Goal: Find specific page/section

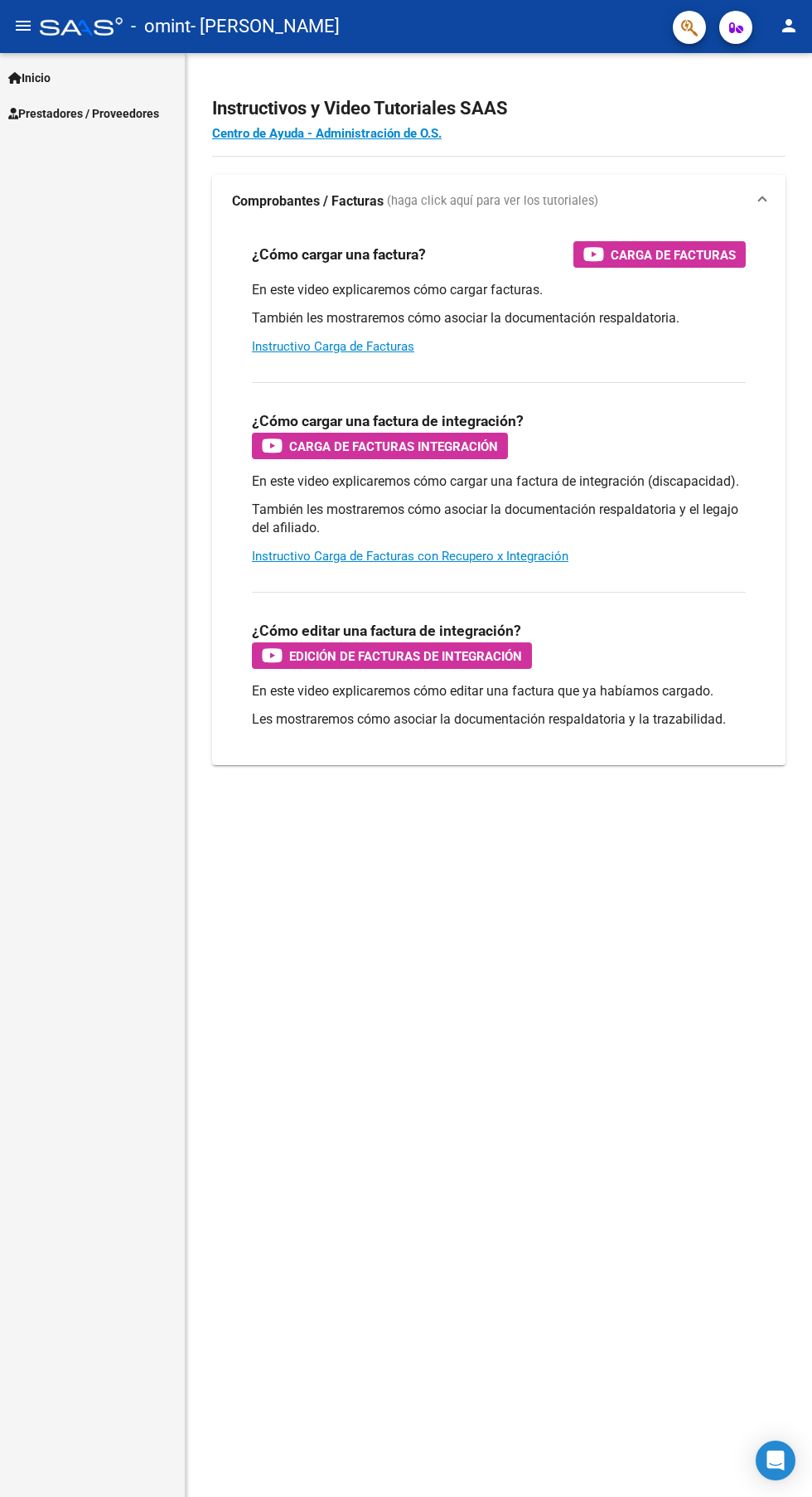
click at [120, 112] on span "Prestadores / Proveedores" at bounding box center [84, 113] width 151 height 18
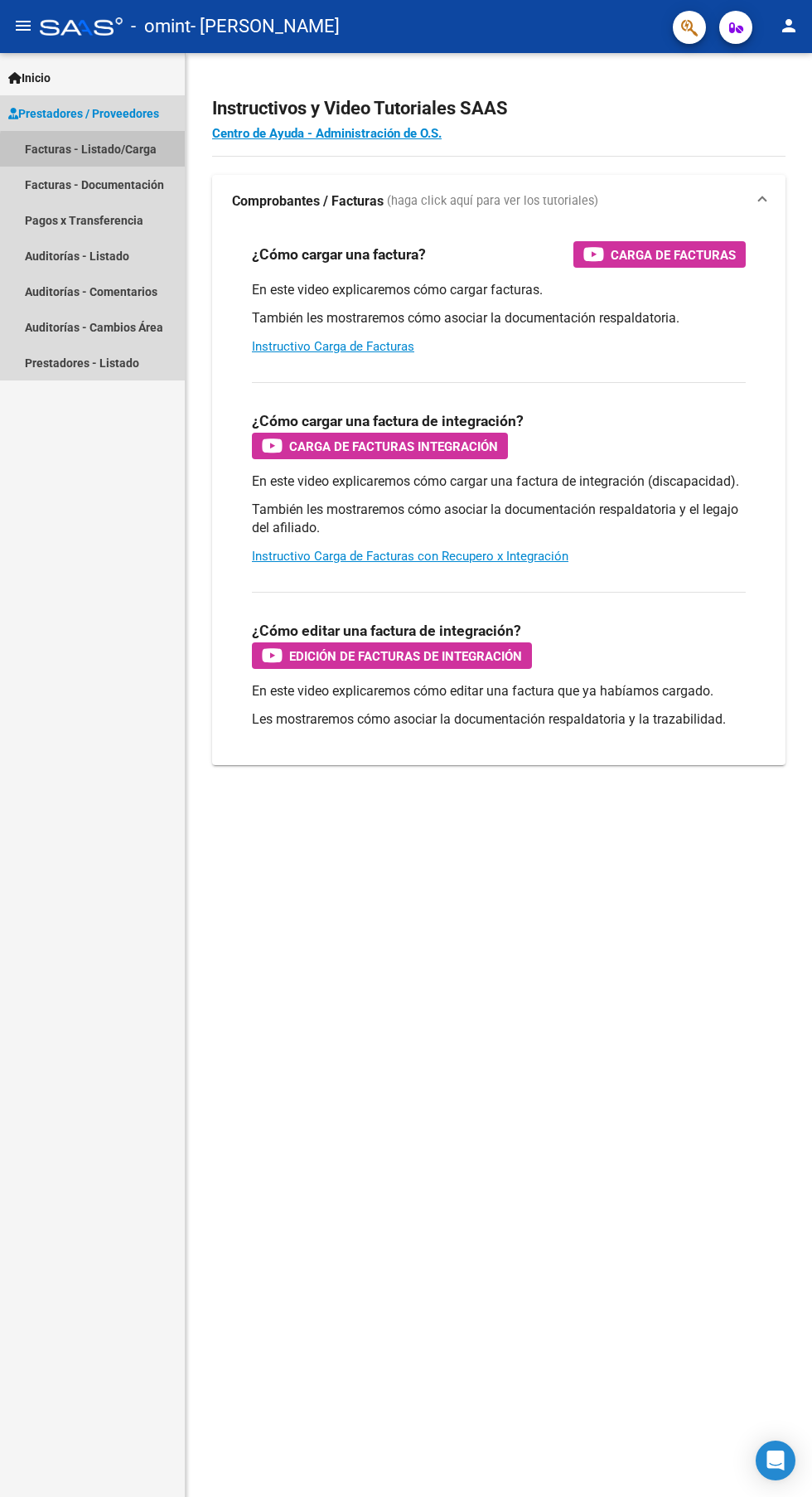
click at [126, 153] on link "Facturas - Listado/Carga" at bounding box center [92, 149] width 185 height 35
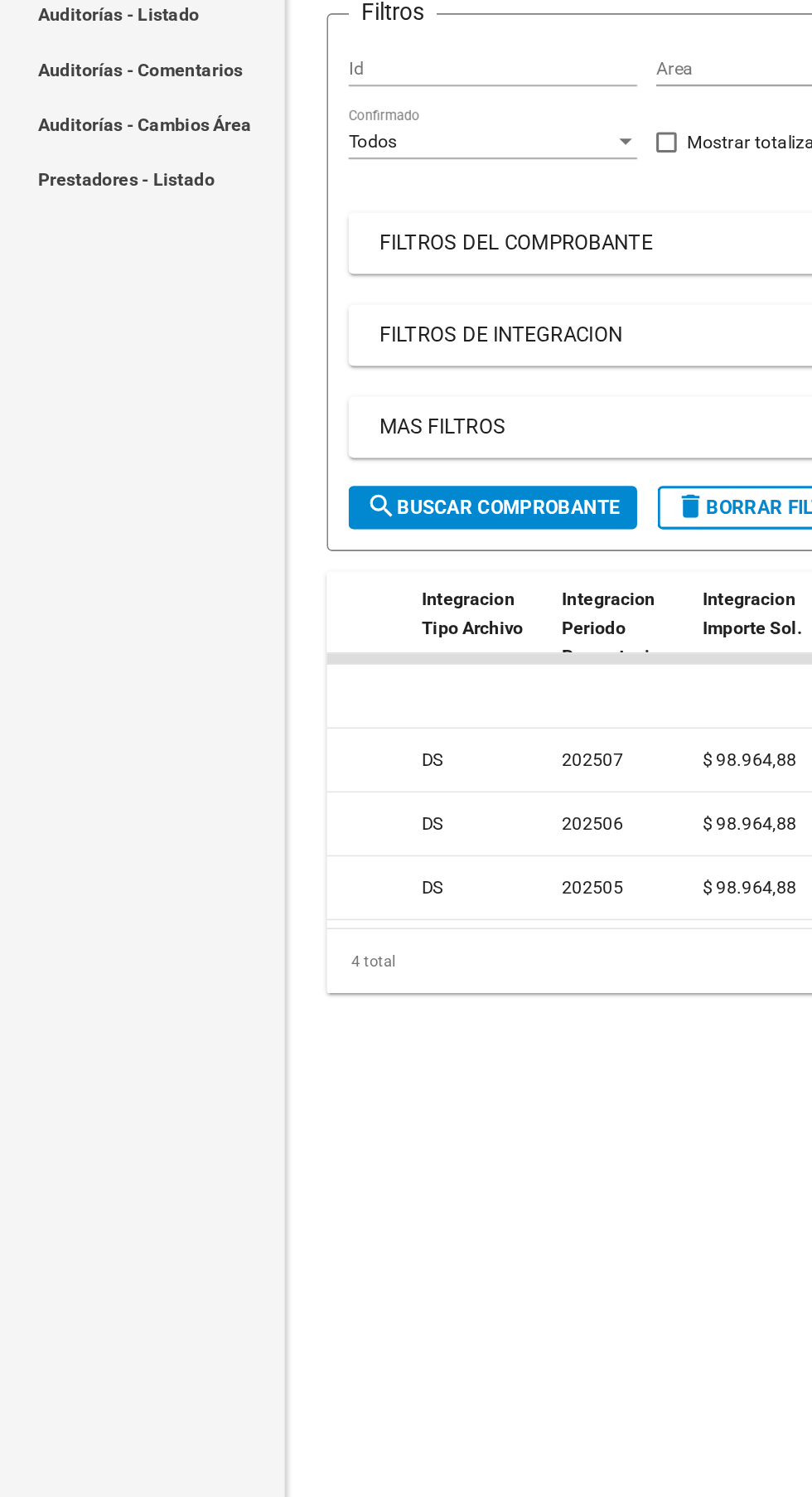
click at [251, 879] on div "4 total" at bounding box center [499, 870] width 574 height 41
